Goal: Information Seeking & Learning: Learn about a topic

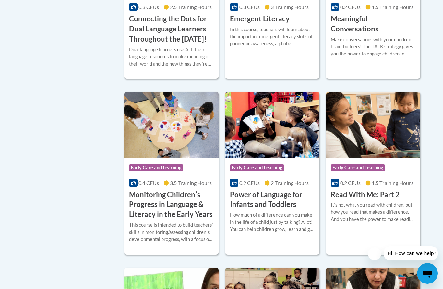
scroll to position [522, 0]
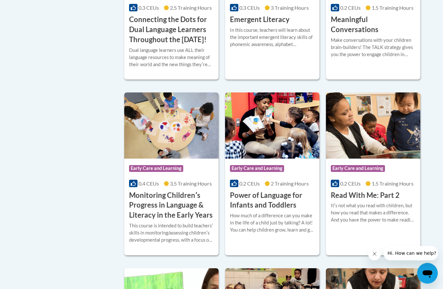
click at [361, 11] on span "0.2 CEUs" at bounding box center [350, 8] width 20 height 6
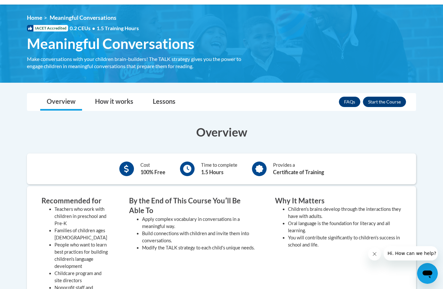
scroll to position [82, 0]
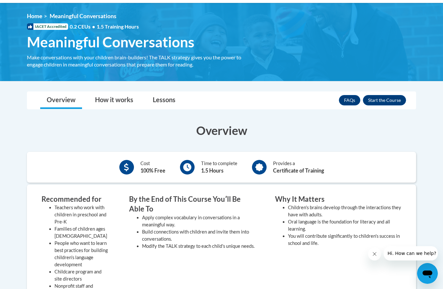
click at [392, 100] on button "Enroll" at bounding box center [384, 100] width 43 height 10
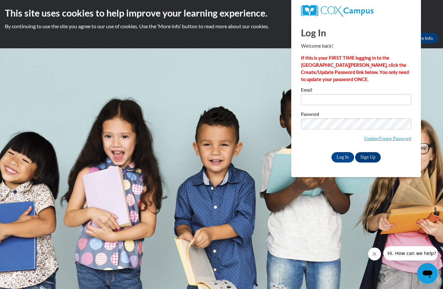
click at [345, 157] on input "Log In" at bounding box center [343, 157] width 23 height 10
click at [340, 156] on input "Log In" at bounding box center [343, 157] width 23 height 10
click at [332, 97] on input "Email" at bounding box center [356, 99] width 110 height 11
click at [352, 97] on input "Email" at bounding box center [356, 99] width 110 height 11
click at [347, 100] on input "Email" at bounding box center [356, 99] width 110 height 11
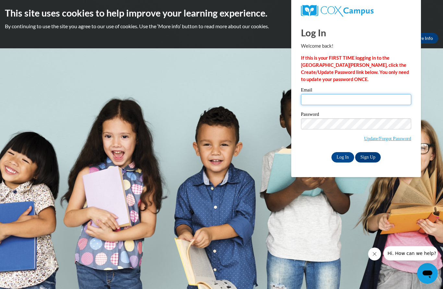
click at [342, 99] on input "Email" at bounding box center [356, 99] width 110 height 11
click at [347, 98] on input "Email" at bounding box center [356, 99] width 110 height 11
click at [359, 99] on input "Email" at bounding box center [356, 99] width 110 height 11
click at [366, 101] on input "Email" at bounding box center [356, 99] width 110 height 11
click at [337, 100] on input "Email" at bounding box center [356, 99] width 110 height 11
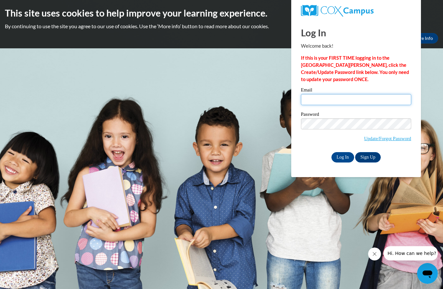
click at [354, 99] on input "Email" at bounding box center [356, 99] width 110 height 11
click at [357, 100] on input "Email" at bounding box center [356, 99] width 110 height 11
click at [346, 162] on input "Log In" at bounding box center [343, 157] width 23 height 10
click at [372, 158] on link "Sign Up" at bounding box center [367, 157] width 25 height 10
click at [324, 98] on input "Email" at bounding box center [356, 99] width 110 height 11
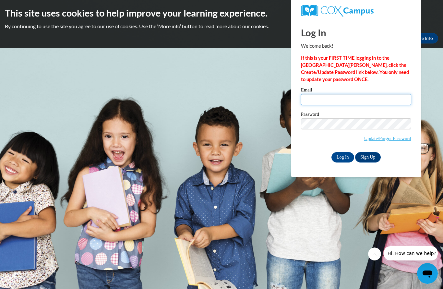
click at [347, 100] on input "Email" at bounding box center [356, 99] width 110 height 11
click at [319, 35] on h1 "Log In" at bounding box center [356, 32] width 110 height 13
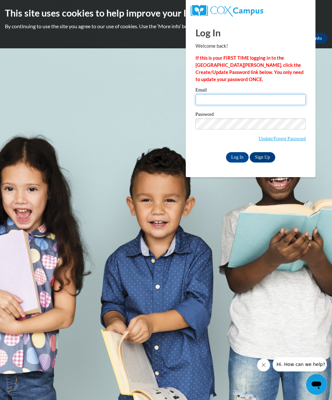
click at [282, 96] on input "Email" at bounding box center [251, 99] width 110 height 11
type input "sanlee22@icloud.com"
click at [237, 158] on input "Log In" at bounding box center [237, 157] width 23 height 10
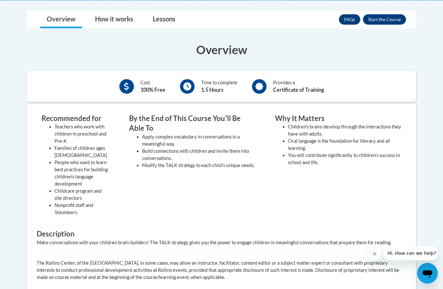
scroll to position [163, 0]
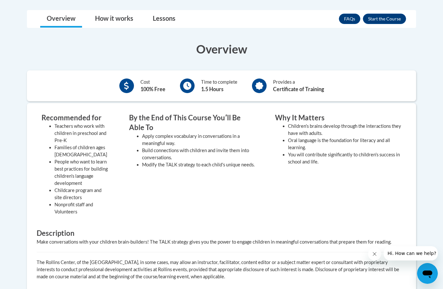
click at [332, 19] on button "Enroll" at bounding box center [384, 19] width 43 height 10
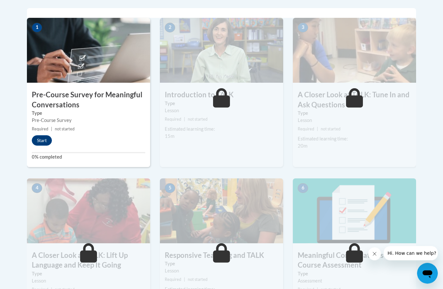
scroll to position [210, 0]
click at [38, 141] on button "Start" at bounding box center [42, 140] width 20 height 10
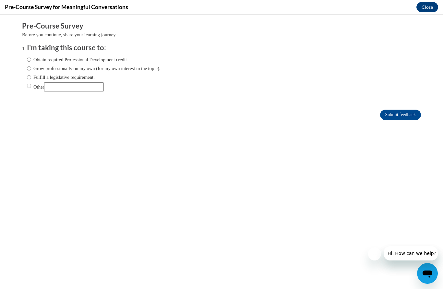
scroll to position [0, 0]
click at [29, 58] on input "Obtain required Professional Development credit." at bounding box center [29, 59] width 4 height 7
radio input "true"
click at [404, 114] on input "Submit feedback" at bounding box center [400, 115] width 41 height 10
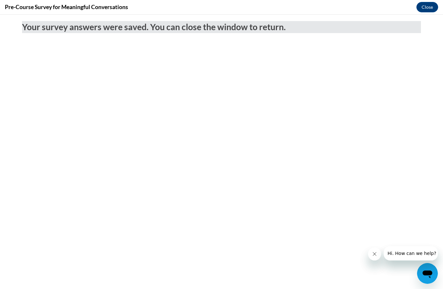
click at [433, 11] on button "Close" at bounding box center [428, 7] width 22 height 10
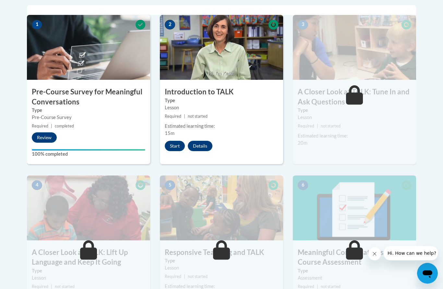
scroll to position [208, 0]
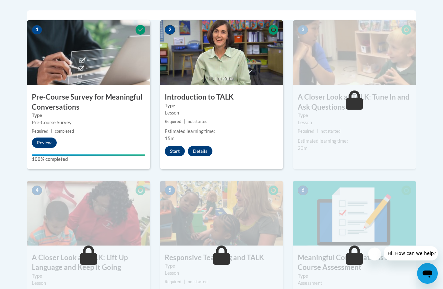
click at [173, 150] on button "Start" at bounding box center [175, 151] width 20 height 10
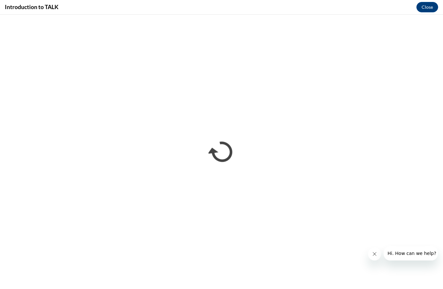
scroll to position [0, 0]
click at [432, 7] on button "Close" at bounding box center [428, 7] width 22 height 10
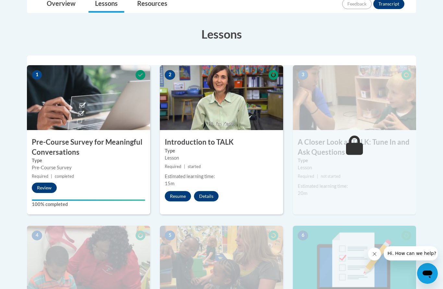
scroll to position [161, 0]
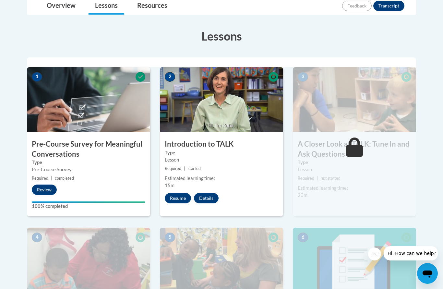
click at [178, 199] on button "Resume" at bounding box center [178, 198] width 26 height 10
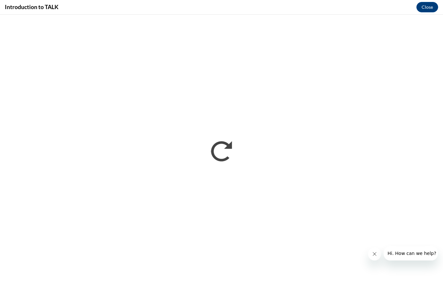
scroll to position [0, 0]
click at [430, 7] on button "Close" at bounding box center [428, 7] width 22 height 10
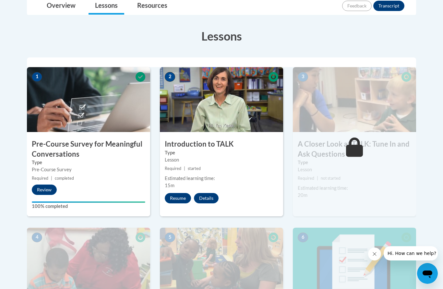
click at [181, 199] on button "Resume" at bounding box center [178, 198] width 26 height 10
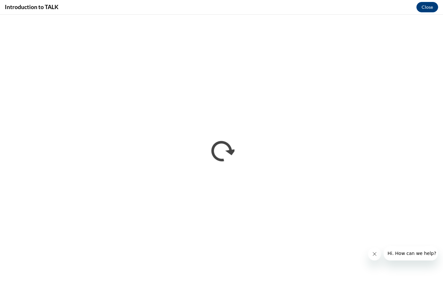
click at [429, 8] on button "Close" at bounding box center [428, 7] width 22 height 10
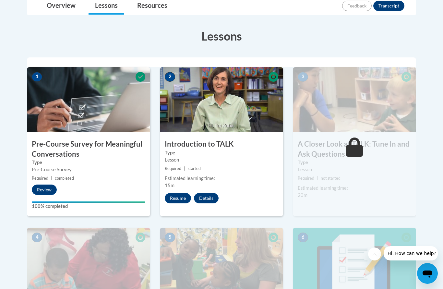
click at [232, 188] on div "Estimated learning time: 15m" at bounding box center [221, 182] width 123 height 14
click at [256, 153] on label "Type" at bounding box center [222, 152] width 114 height 7
click at [240, 153] on label "Type" at bounding box center [222, 152] width 114 height 7
click at [376, 117] on img at bounding box center [354, 99] width 123 height 65
click at [179, 199] on button "Resume" at bounding box center [178, 198] width 26 height 10
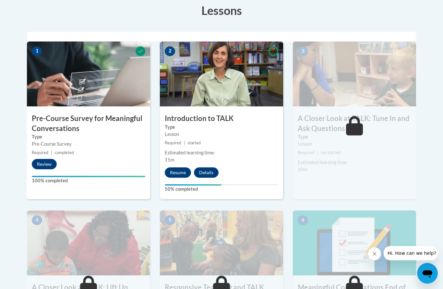
scroll to position [188, 0]
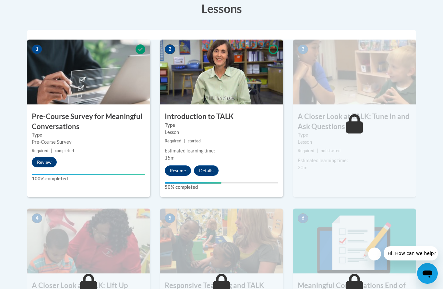
click at [180, 167] on button "Resume" at bounding box center [178, 170] width 26 height 10
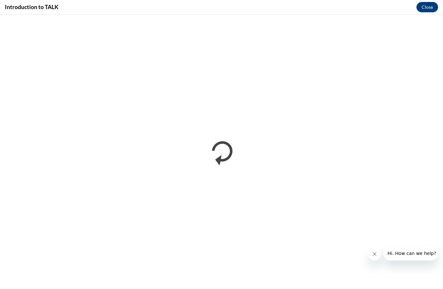
scroll to position [0, 0]
click at [425, 4] on button "Close" at bounding box center [428, 7] width 22 height 10
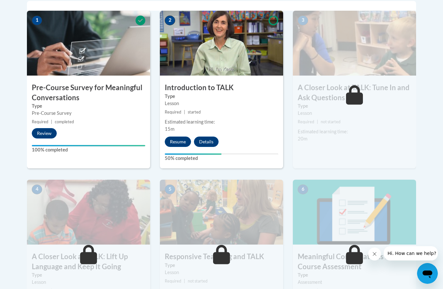
click at [255, 117] on div "2 Introduction to TALK Type Lesson Required | started Estimated learning time: …" at bounding box center [221, 90] width 123 height 158
click at [247, 118] on div "Estimated learning time:" at bounding box center [222, 121] width 114 height 7
click at [242, 119] on div "Estimated learning time:" at bounding box center [222, 121] width 114 height 7
click at [208, 141] on button "Details" at bounding box center [206, 142] width 25 height 10
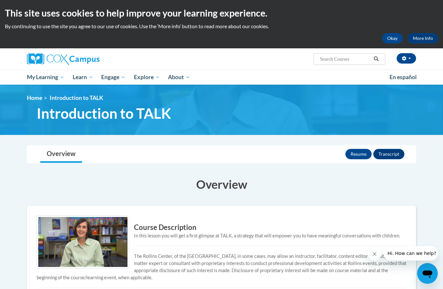
click at [359, 149] on button "Resume" at bounding box center [359, 154] width 26 height 10
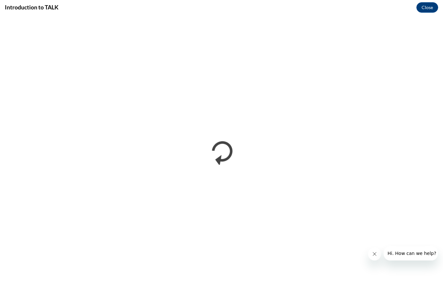
click at [428, 10] on button "Close" at bounding box center [428, 7] width 22 height 10
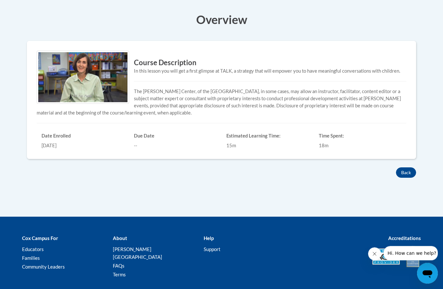
click at [401, 168] on button "Back" at bounding box center [406, 173] width 20 height 10
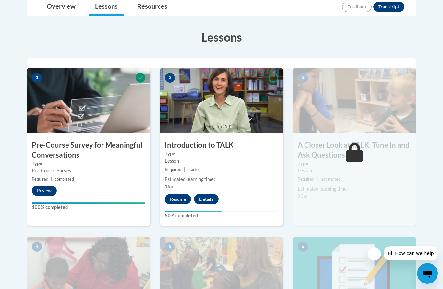
scroll to position [165, 0]
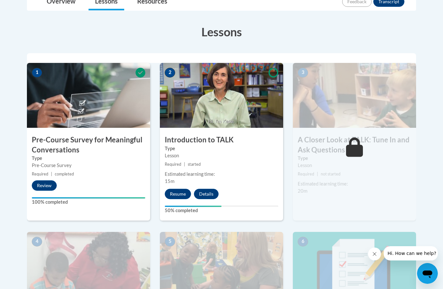
click at [349, 131] on div "3 A Closer Look at TALK: Tune In and Ask Questions Type Lesson Required | not s…" at bounding box center [354, 142] width 123 height 158
click at [50, 189] on button "Review" at bounding box center [44, 185] width 25 height 10
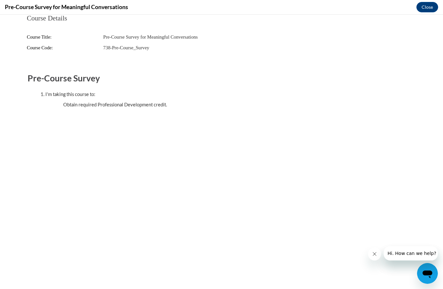
scroll to position [0, 0]
click at [427, 5] on button "Close" at bounding box center [428, 7] width 22 height 10
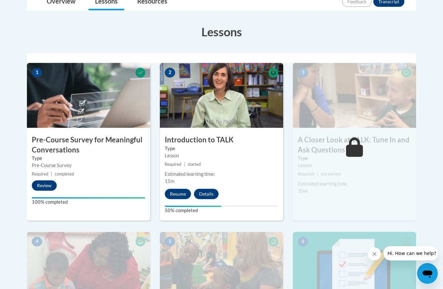
click at [176, 195] on button "Resume" at bounding box center [178, 194] width 26 height 10
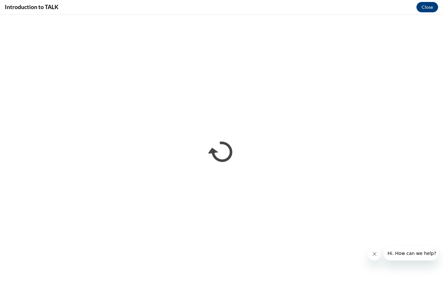
click at [431, 9] on button "Close" at bounding box center [428, 7] width 22 height 10
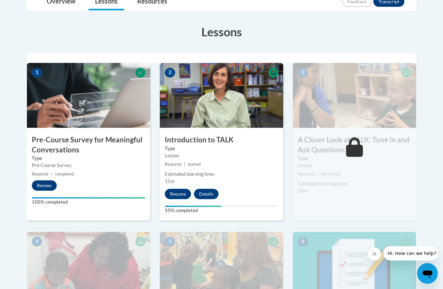
click at [236, 83] on img at bounding box center [221, 95] width 123 height 65
click at [175, 192] on button "Resume" at bounding box center [178, 194] width 26 height 10
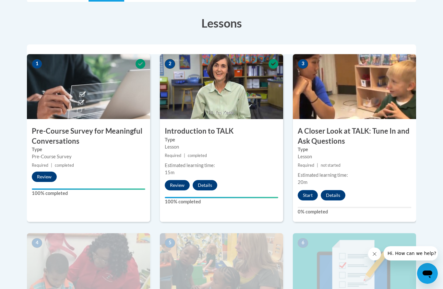
scroll to position [173, 0]
click at [307, 197] on button "Start" at bounding box center [308, 195] width 20 height 10
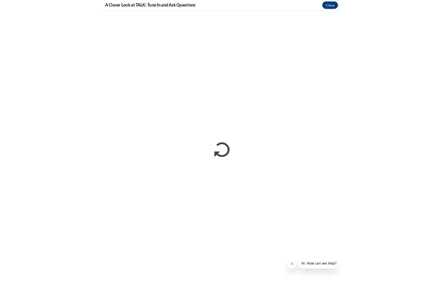
scroll to position [174, 0]
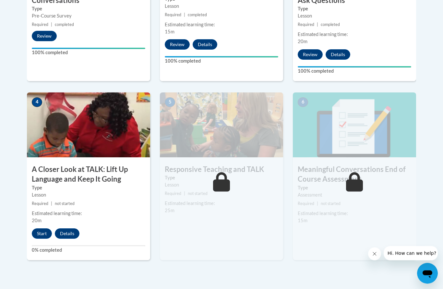
scroll to position [322, 0]
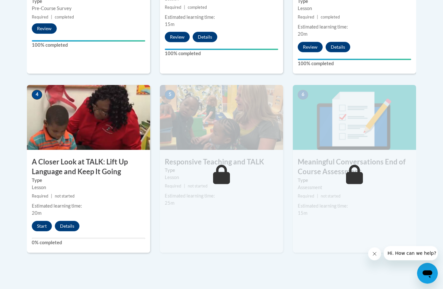
click at [39, 226] on button "Start" at bounding box center [42, 226] width 20 height 10
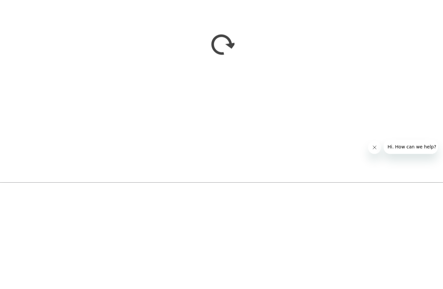
scroll to position [422, 0]
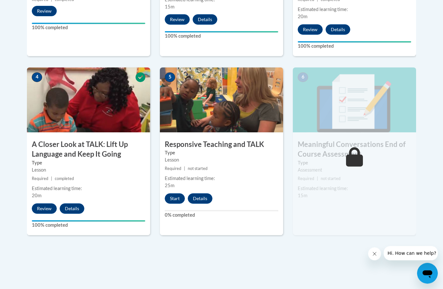
scroll to position [340, 0]
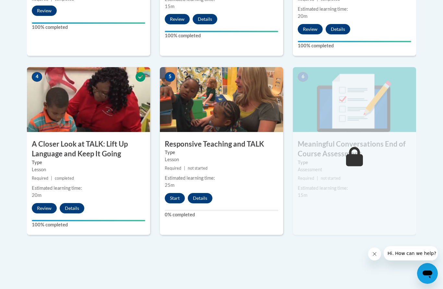
click at [175, 196] on button "Start" at bounding box center [175, 198] width 20 height 10
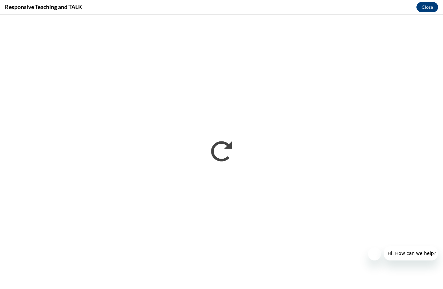
scroll to position [339, 0]
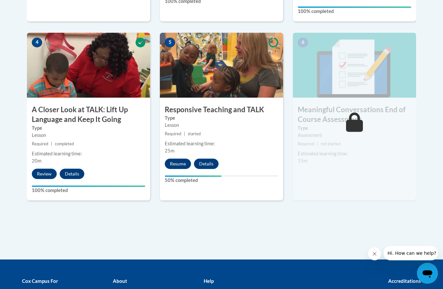
scroll to position [374, 0]
click at [179, 159] on button "Resume" at bounding box center [178, 164] width 26 height 10
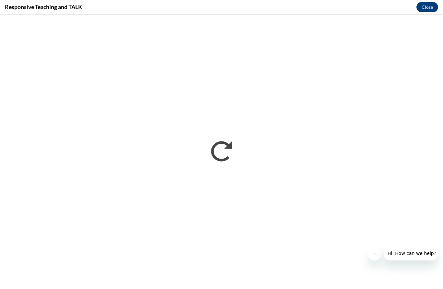
scroll to position [0, 0]
click at [432, 6] on button "Close" at bounding box center [428, 7] width 22 height 10
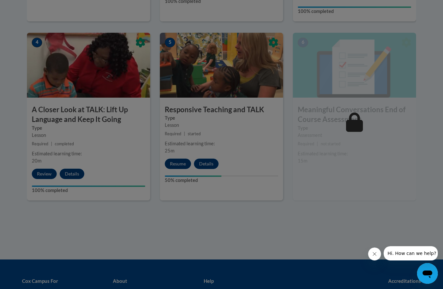
click at [178, 162] on div at bounding box center [221, 144] width 443 height 289
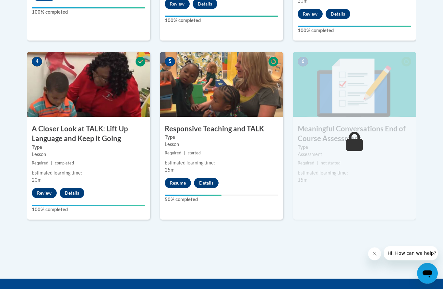
scroll to position [355, 0]
click at [180, 180] on button "Resume" at bounding box center [178, 183] width 26 height 10
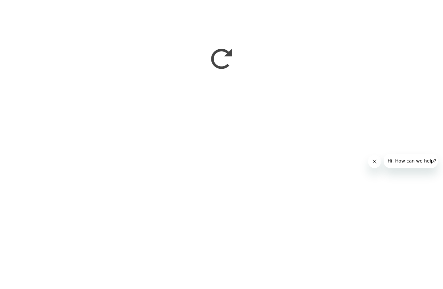
scroll to position [422, 0]
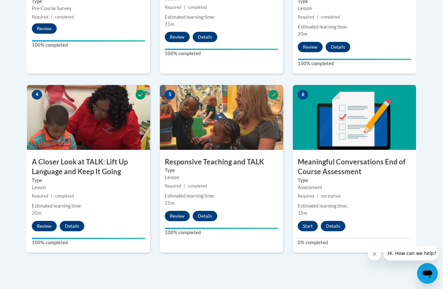
scroll to position [322, 0]
click at [303, 224] on button "Start" at bounding box center [308, 226] width 20 height 10
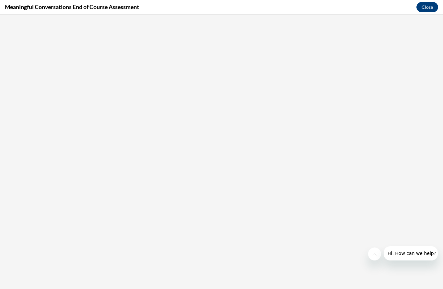
scroll to position [0, 0]
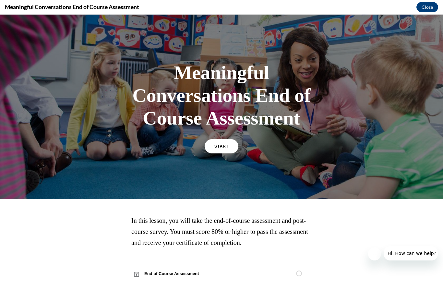
click at [231, 146] on link "START" at bounding box center [222, 146] width 34 height 14
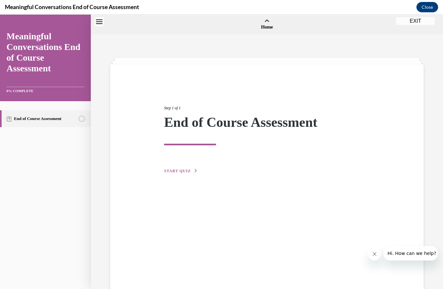
scroll to position [20, 0]
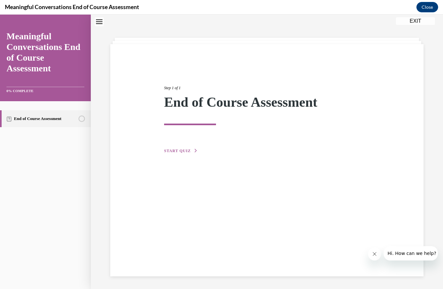
click at [189, 152] on span "START QUIZ" at bounding box center [177, 151] width 27 height 5
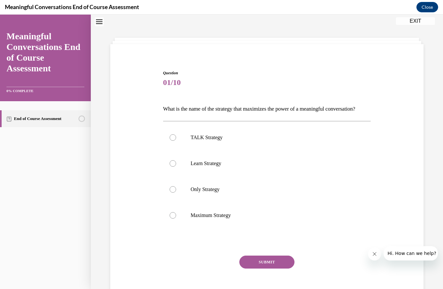
click at [171, 143] on label "TALK Strategy" at bounding box center [267, 138] width 208 height 26
click at [171, 141] on input "TALK Strategy" at bounding box center [173, 137] width 6 height 6
radio input "true"
click at [256, 269] on button "SUBMIT" at bounding box center [266, 262] width 55 height 13
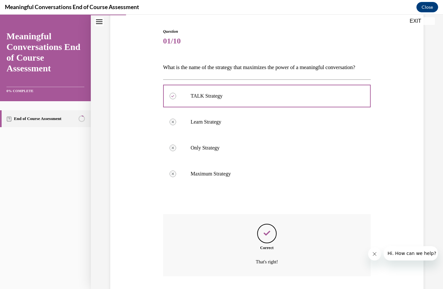
scroll to position [79, 0]
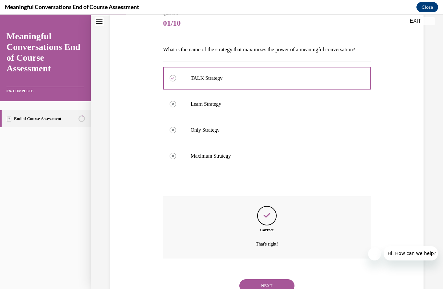
click at [268, 289] on button "NEXT" at bounding box center [266, 285] width 55 height 13
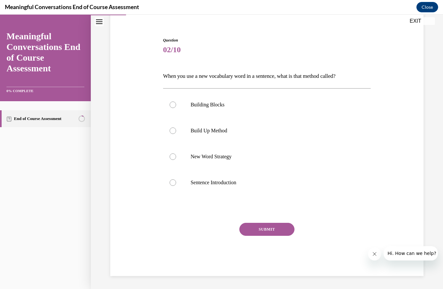
scroll to position [20, 0]
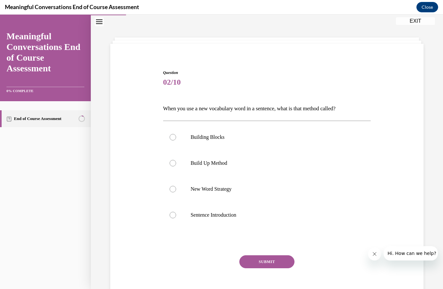
click at [174, 165] on div at bounding box center [173, 163] width 6 height 6
click at [174, 165] on input "Build Up Method" at bounding box center [173, 163] width 6 height 6
radio input "true"
click at [278, 263] on button "SUBMIT" at bounding box center [266, 261] width 55 height 13
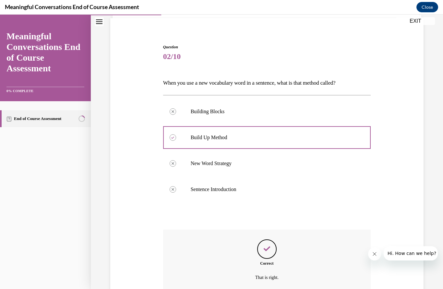
scroll to position [68, 0]
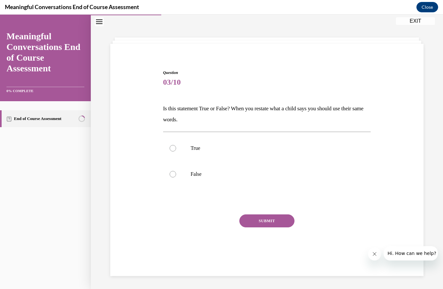
scroll to position [20, 0]
click at [171, 176] on div at bounding box center [173, 174] width 6 height 6
click at [171, 176] on input "False" at bounding box center [173, 174] width 6 height 6
radio input "true"
click at [279, 221] on button "SUBMIT" at bounding box center [266, 220] width 55 height 13
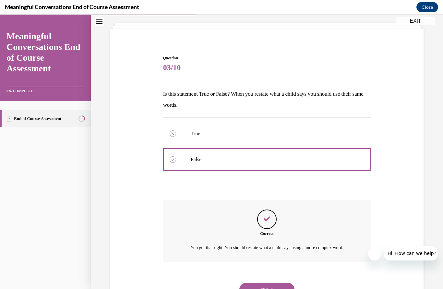
scroll to position [35, 0]
click at [275, 287] on button "NEXT" at bounding box center [266, 289] width 55 height 13
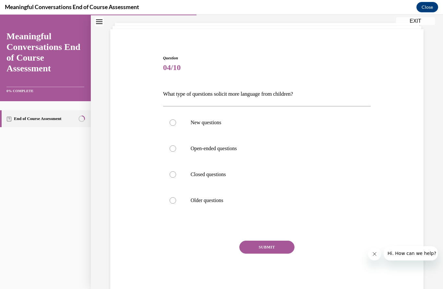
scroll to position [20, 0]
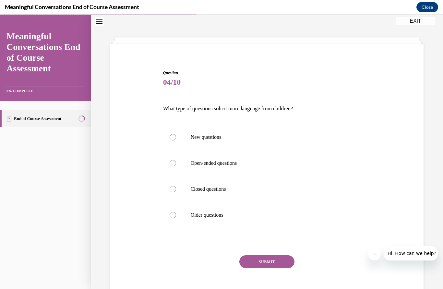
click at [167, 166] on label "Open-ended questions" at bounding box center [267, 163] width 208 height 26
click at [170, 166] on input "Open-ended questions" at bounding box center [173, 163] width 6 height 6
radio input "true"
click at [275, 263] on button "SUBMIT" at bounding box center [266, 261] width 55 height 13
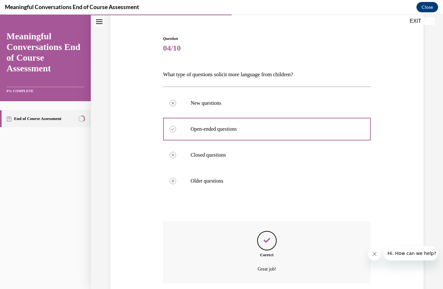
scroll to position [68, 0]
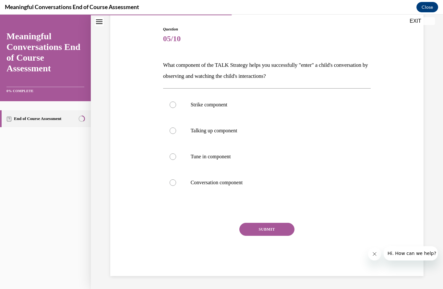
scroll to position [27, 0]
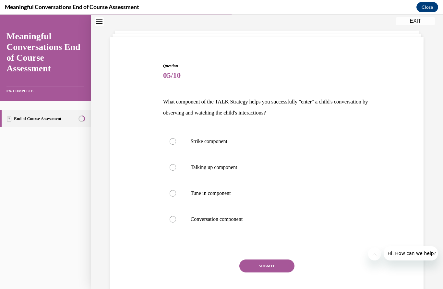
click at [171, 172] on label "Talking up component" at bounding box center [267, 167] width 208 height 26
click at [171, 171] on input "Talking up component" at bounding box center [173, 167] width 6 height 6
radio input "true"
click at [276, 266] on button "SUBMIT" at bounding box center [266, 266] width 55 height 13
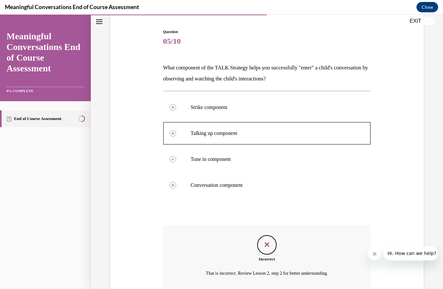
scroll to position [79, 0]
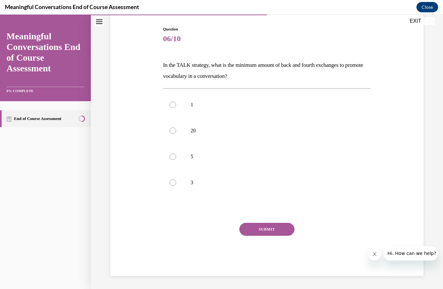
scroll to position [27, 0]
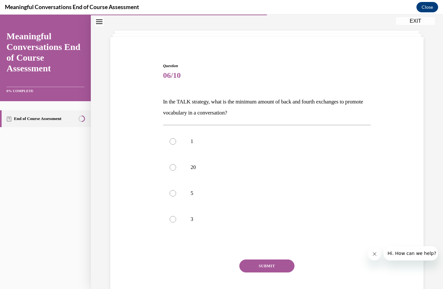
click at [171, 195] on div at bounding box center [173, 193] width 6 height 6
click at [171, 195] on input "5" at bounding box center [173, 193] width 6 height 6
radio input "true"
click at [282, 268] on button "SUBMIT" at bounding box center [266, 266] width 55 height 13
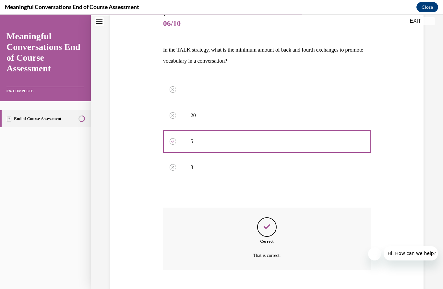
scroll to position [79, 0]
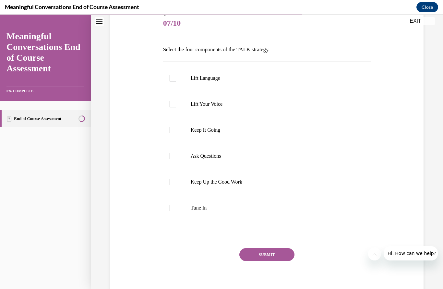
scroll to position [68, 0]
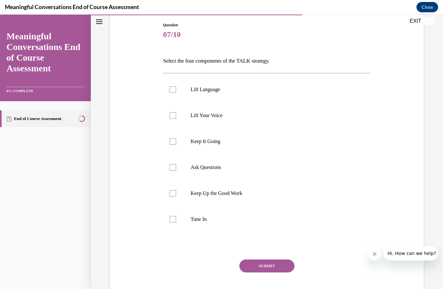
click at [175, 166] on div at bounding box center [173, 167] width 6 height 6
click at [175, 166] on input "Ask Questions" at bounding box center [173, 167] width 6 height 6
checkbox input "true"
click at [174, 140] on div at bounding box center [173, 141] width 6 height 6
click at [174, 140] on input "Keep It Going" at bounding box center [173, 141] width 6 height 6
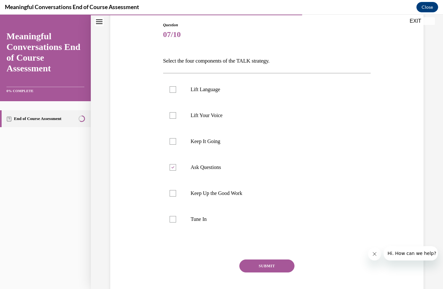
checkbox input "true"
click at [173, 218] on div at bounding box center [173, 219] width 6 height 6
click at [173, 218] on input "Tune In" at bounding box center [173, 219] width 6 height 6
checkbox input "true"
click at [173, 90] on div at bounding box center [173, 89] width 6 height 6
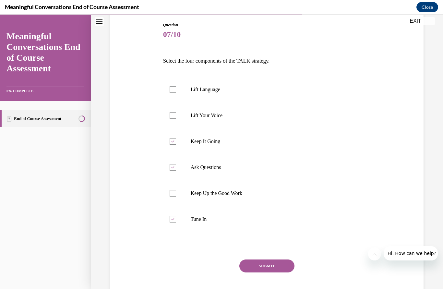
click at [173, 90] on input "Lift Language" at bounding box center [173, 89] width 6 height 6
checkbox input "true"
click at [261, 260] on button "SUBMIT" at bounding box center [266, 266] width 55 height 13
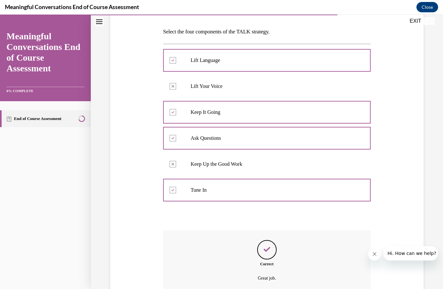
scroll to position [120, 0]
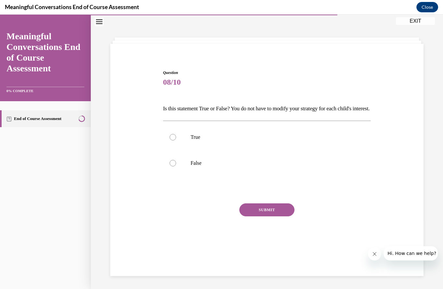
scroll to position [20, 0]
click at [172, 166] on div at bounding box center [173, 163] width 6 height 6
click at [172, 166] on input "False" at bounding box center [173, 163] width 6 height 6
radio input "true"
click at [275, 216] on button "SUBMIT" at bounding box center [266, 209] width 55 height 13
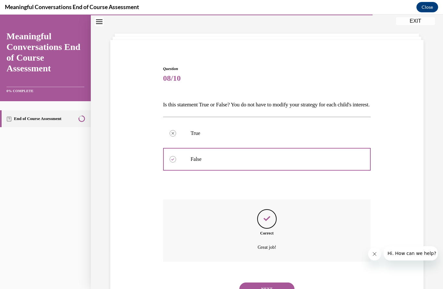
scroll to position [28, 0]
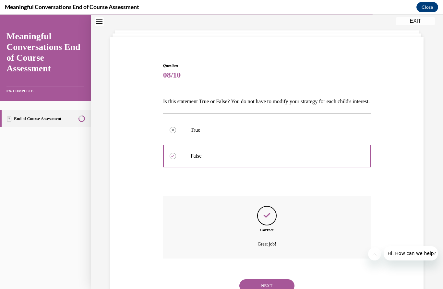
click at [272, 289] on button "NEXT" at bounding box center [266, 285] width 55 height 13
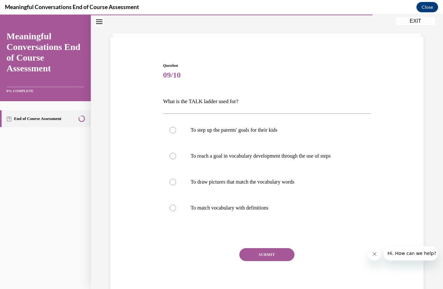
scroll to position [20, 0]
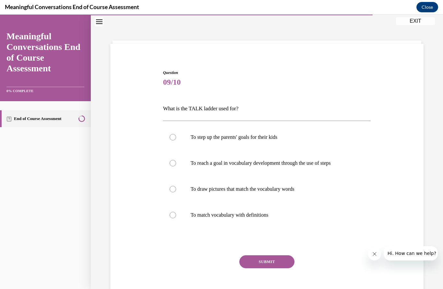
click at [171, 163] on div at bounding box center [173, 163] width 6 height 6
click at [171, 163] on input "To reach a goal in vocabulary development through the use of steps" at bounding box center [173, 163] width 6 height 6
radio input "true"
click at [278, 262] on button "SUBMIT" at bounding box center [266, 261] width 55 height 13
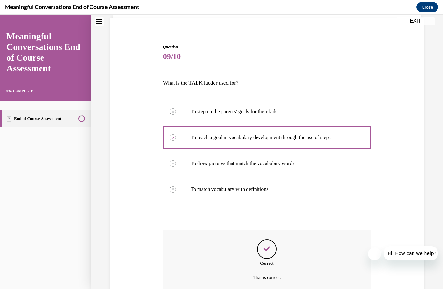
scroll to position [68, 0]
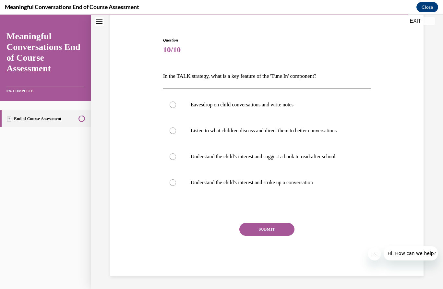
scroll to position [20, 0]
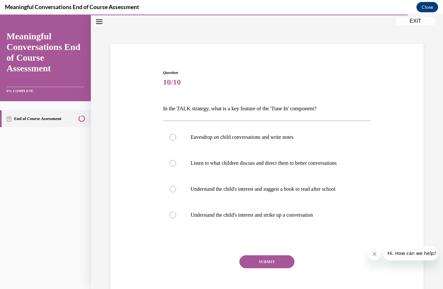
click at [169, 217] on label "Understand the child's interest and strike up a conversation" at bounding box center [267, 215] width 208 height 26
click at [170, 217] on input "Understand the child's interest and strike up a conversation" at bounding box center [173, 215] width 6 height 6
radio input "true"
click at [273, 259] on button "SUBMIT" at bounding box center [266, 261] width 55 height 13
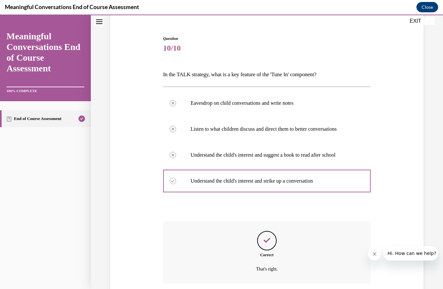
scroll to position [68, 0]
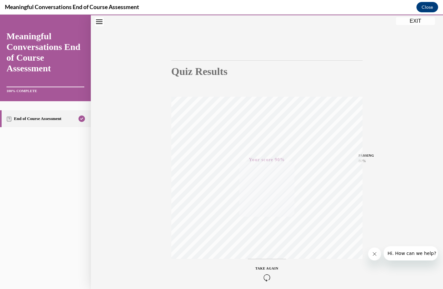
scroll to position [29, 0]
click at [416, 23] on button "EXIT" at bounding box center [415, 21] width 39 height 8
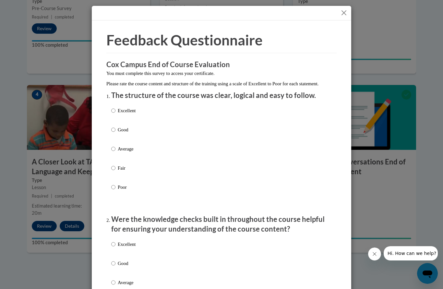
click at [118, 107] on p "Excellent" at bounding box center [127, 110] width 18 height 7
click at [116, 107] on input "Excellent" at bounding box center [113, 110] width 4 height 7
radio input "true"
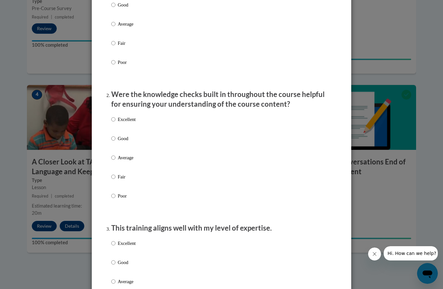
scroll to position [122, 0]
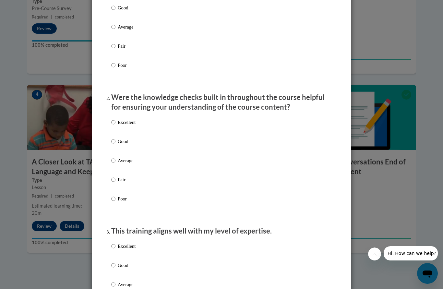
click at [112, 122] on input "Excellent" at bounding box center [113, 122] width 4 height 7
radio input "true"
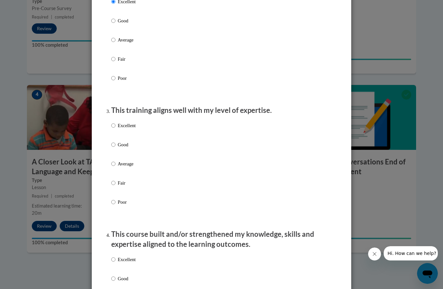
scroll to position [243, 0]
click at [116, 123] on input "Excellent" at bounding box center [113, 125] width 4 height 7
radio input "true"
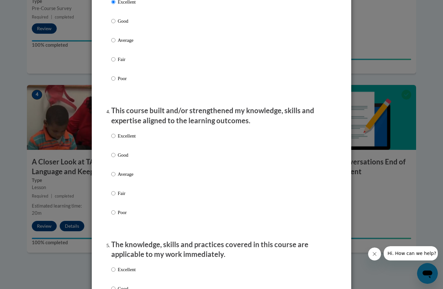
scroll to position [366, 0]
click at [116, 135] on input "Excellent" at bounding box center [113, 136] width 4 height 7
radio input "true"
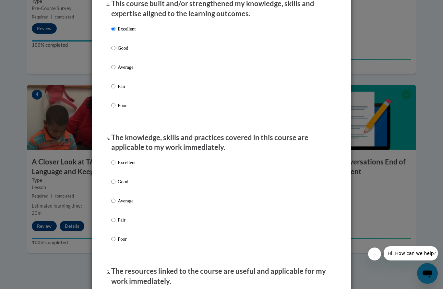
scroll to position [474, 0]
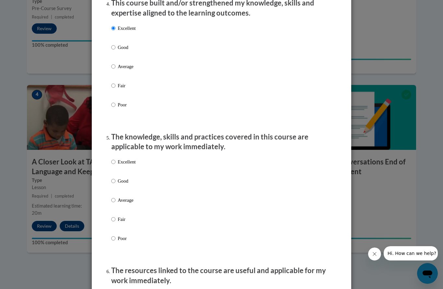
click at [116, 159] on input "Excellent" at bounding box center [113, 161] width 4 height 7
radio input "true"
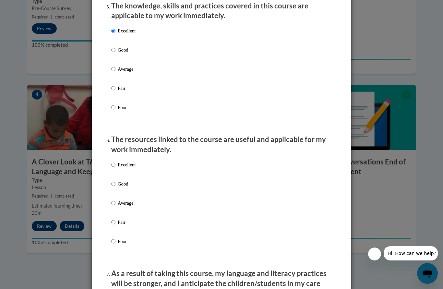
scroll to position [605, 0]
click at [115, 163] on input "Excellent" at bounding box center [113, 165] width 4 height 7
radio input "true"
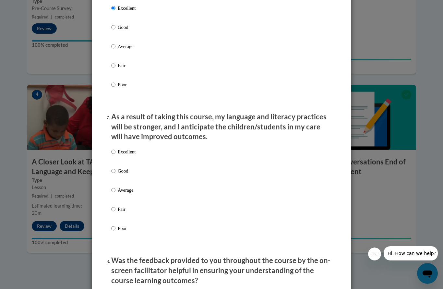
scroll to position [761, 0]
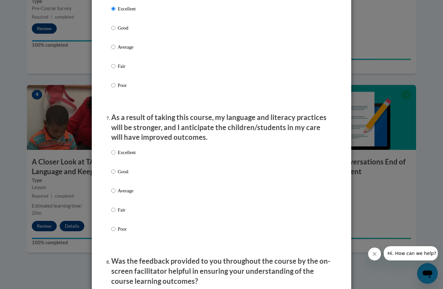
click at [115, 150] on input "Excellent" at bounding box center [113, 152] width 4 height 7
radio input "true"
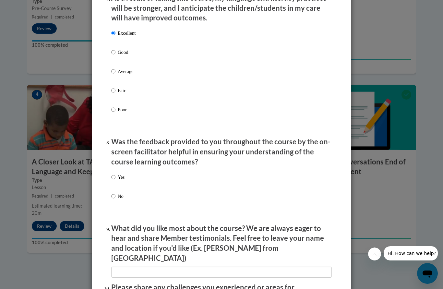
scroll to position [874, 0]
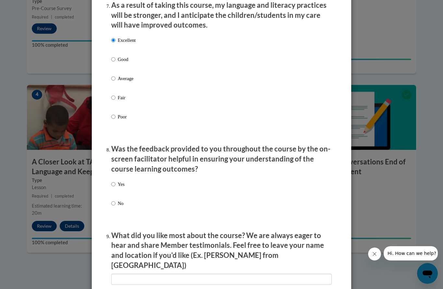
click at [114, 181] on input "Yes" at bounding box center [113, 184] width 4 height 7
radio input "true"
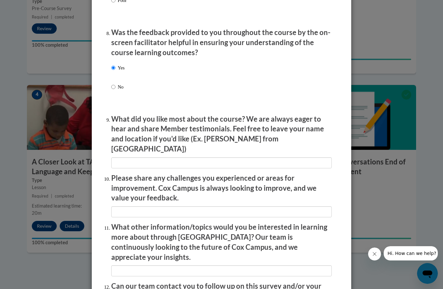
scroll to position [983, 0]
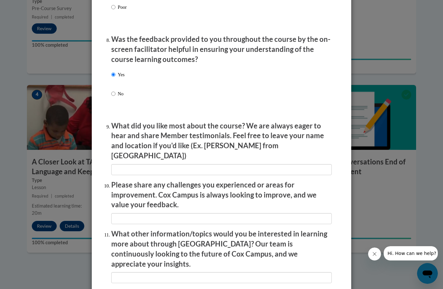
click at [248, 146] on li "What did you like most about the course? We are always eager to hear and share …" at bounding box center [221, 148] width 221 height 54
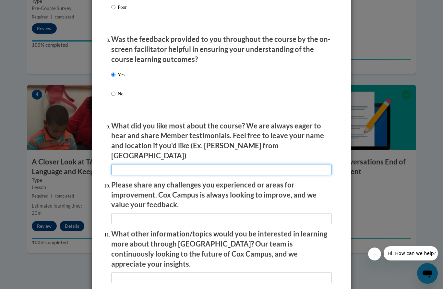
click at [257, 164] on input "textbox" at bounding box center [221, 169] width 221 height 11
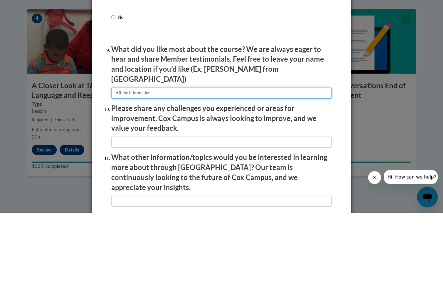
type input "All the information"
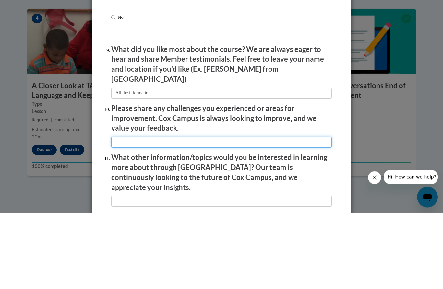
click at [192, 213] on input "textbox" at bounding box center [221, 218] width 221 height 11
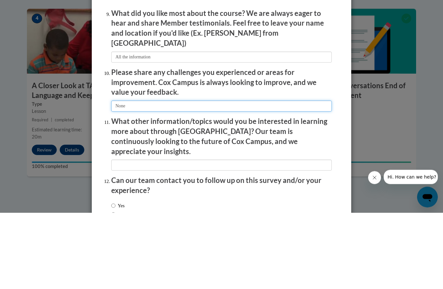
scroll to position [1019, 0]
type input "None"
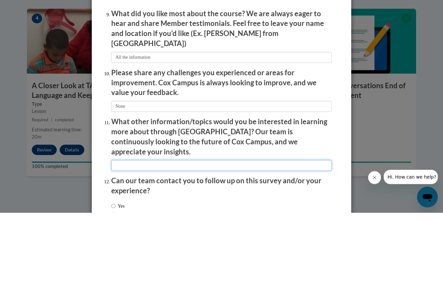
click at [202, 237] on input "textbox" at bounding box center [221, 242] width 221 height 11
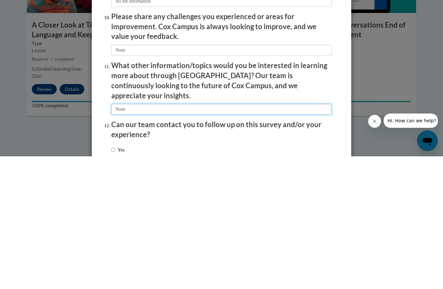
type input "None"
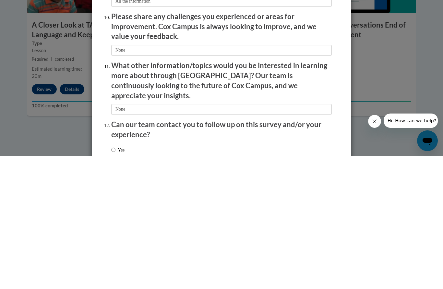
click at [114, 288] on input "No" at bounding box center [113, 291] width 4 height 7
radio input "true"
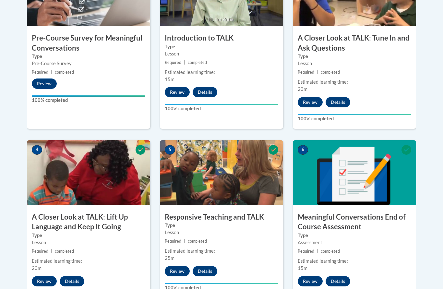
scroll to position [267, 0]
